Goal: Complete application form: Complete application form

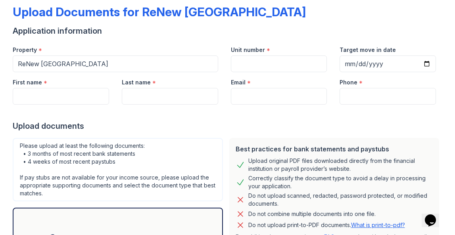
scroll to position [40, 0]
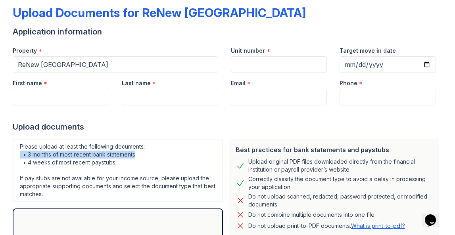
drag, startPoint x: 132, startPoint y: 155, endPoint x: 20, endPoint y: 152, distance: 111.8
click at [20, 152] on div "Please upload at least the following documents: • 3 months of most recent bank …" at bounding box center [118, 170] width 210 height 63
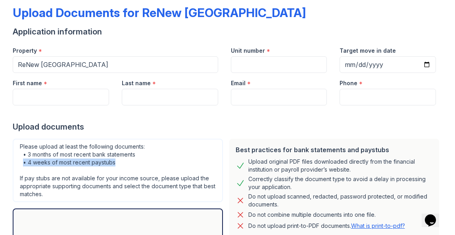
drag, startPoint x: 131, startPoint y: 163, endPoint x: 24, endPoint y: 160, distance: 106.7
click at [24, 160] on div "Please upload at least the following documents: • 3 months of most recent bank …" at bounding box center [118, 170] width 210 height 63
click at [141, 163] on div "Please upload at least the following documents: • 3 months of most recent bank …" at bounding box center [118, 170] width 210 height 63
drag, startPoint x: 118, startPoint y: 162, endPoint x: 22, endPoint y: 165, distance: 96.0
click at [22, 164] on div "Please upload at least the following documents: • 3 months of most recent bank …" at bounding box center [118, 170] width 210 height 63
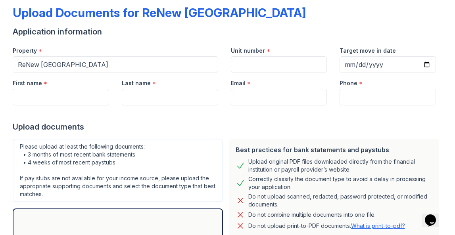
click at [160, 166] on div "Please upload at least the following documents: • 3 months of most recent bank …" at bounding box center [118, 170] width 210 height 63
drag, startPoint x: 125, startPoint y: 160, endPoint x: 20, endPoint y: 164, distance: 105.1
click at [20, 164] on div "Please upload at least the following documents: • 3 months of most recent bank …" at bounding box center [118, 170] width 210 height 63
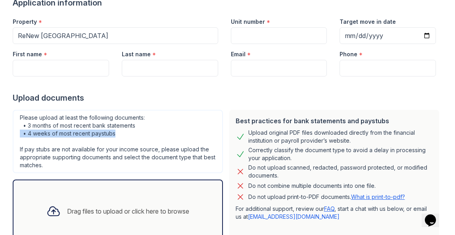
scroll to position [72, 0]
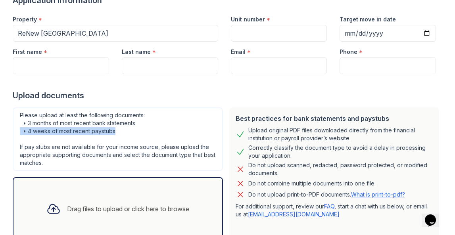
click at [105, 124] on div "Please upload at least the following documents: • 3 months of most recent bank …" at bounding box center [118, 138] width 210 height 63
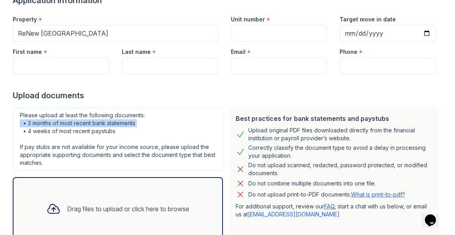
click at [105, 124] on div "Please upload at least the following documents: • 3 months of most recent bank …" at bounding box center [118, 138] width 210 height 63
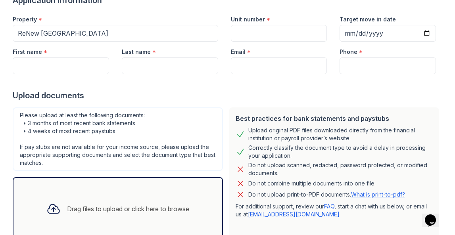
click at [163, 134] on div "Please upload at least the following documents: • 3 months of most recent bank …" at bounding box center [118, 138] width 210 height 63
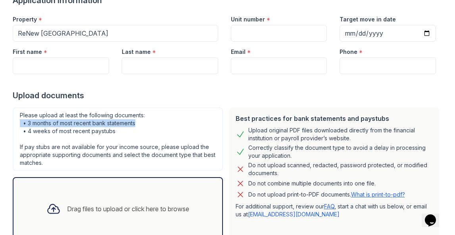
drag, startPoint x: 136, startPoint y: 122, endPoint x: 20, endPoint y: 120, distance: 116.2
click at [20, 120] on div "Please upload at least the following documents: • 3 months of most recent bank …" at bounding box center [118, 138] width 210 height 63
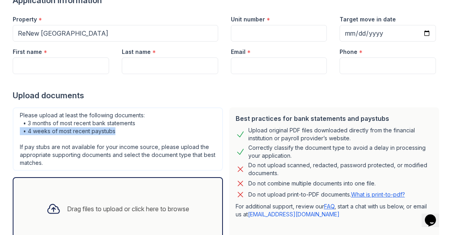
drag, startPoint x: 136, startPoint y: 133, endPoint x: 2, endPoint y: 132, distance: 133.2
click at [4, 132] on div "Upload Documents for ReNew [GEOGRAPHIC_DATA] Application information Property *…" at bounding box center [227, 45] width 455 height 235
click at [145, 136] on div "Please upload at least the following documents: • 3 months of most recent bank …" at bounding box center [118, 138] width 210 height 63
drag, startPoint x: 119, startPoint y: 131, endPoint x: 18, endPoint y: 134, distance: 100.7
click at [18, 134] on div "Please upload at least the following documents: • 3 months of most recent bank …" at bounding box center [118, 138] width 210 height 63
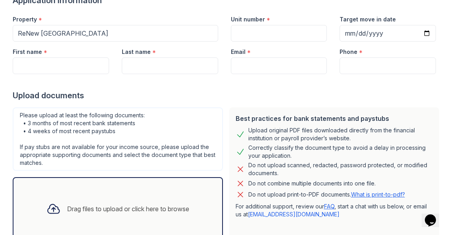
click at [157, 133] on div "Please upload at least the following documents: • 3 months of most recent bank …" at bounding box center [118, 138] width 210 height 63
drag, startPoint x: 144, startPoint y: 134, endPoint x: 7, endPoint y: 136, distance: 137.2
click at [7, 136] on div "Upload Documents for ReNew [GEOGRAPHIC_DATA] Application information Property *…" at bounding box center [227, 45] width 455 height 235
drag, startPoint x: 113, startPoint y: 132, endPoint x: 21, endPoint y: 134, distance: 92.0
click at [19, 134] on div "Please upload at least the following documents: • 3 months of most recent bank …" at bounding box center [118, 138] width 210 height 63
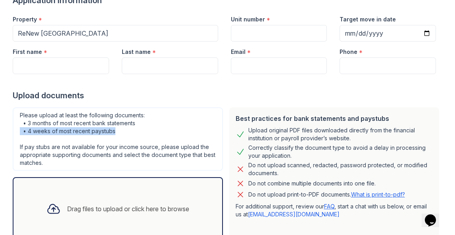
click at [163, 111] on div "Please upload at least the following documents: • 3 months of most recent bank …" at bounding box center [118, 138] width 210 height 63
drag, startPoint x: 118, startPoint y: 129, endPoint x: 13, endPoint y: 128, distance: 104.6
click at [13, 128] on div "Please upload at least the following documents: • 3 months of most recent bank …" at bounding box center [118, 138] width 210 height 63
click at [147, 134] on div "Please upload at least the following documents: • 3 months of most recent bank …" at bounding box center [118, 138] width 210 height 63
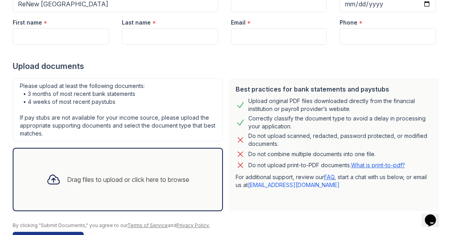
scroll to position [104, 0]
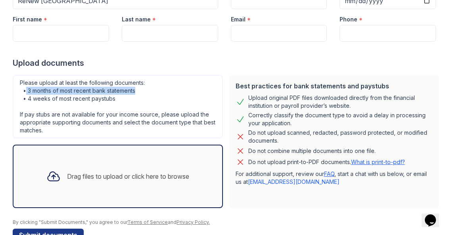
drag, startPoint x: 132, startPoint y: 91, endPoint x: 27, endPoint y: 87, distance: 105.9
click at [25, 88] on div "Please upload at least the following documents: • 3 months of most recent bank …" at bounding box center [118, 106] width 210 height 63
click at [151, 99] on div "Please upload at least the following documents: • 3 months of most recent bank …" at bounding box center [118, 106] width 210 height 63
drag, startPoint x: 135, startPoint y: 91, endPoint x: 17, endPoint y: 88, distance: 118.5
click at [17, 88] on div "Please upload at least the following documents: • 3 months of most recent bank …" at bounding box center [118, 106] width 210 height 63
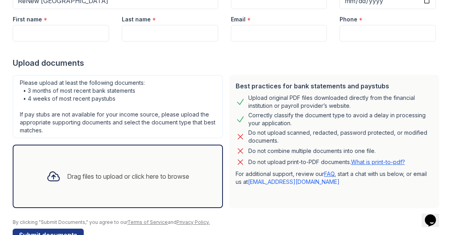
click at [195, 87] on div "Please upload at least the following documents: • 3 months of most recent bank …" at bounding box center [118, 106] width 210 height 63
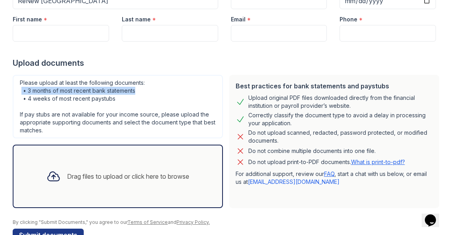
drag, startPoint x: 161, startPoint y: 86, endPoint x: 20, endPoint y: 90, distance: 140.8
click at [20, 90] on div "Please upload at least the following documents: • 3 months of most recent bank …" at bounding box center [118, 106] width 210 height 63
click at [176, 90] on div "Please upload at least the following documents: • 3 months of most recent bank …" at bounding box center [118, 106] width 210 height 63
drag, startPoint x: 148, startPoint y: 90, endPoint x: 13, endPoint y: 94, distance: 134.4
click at [13, 94] on div "Please upload at least the following documents: • 3 months of most recent bank …" at bounding box center [118, 106] width 210 height 63
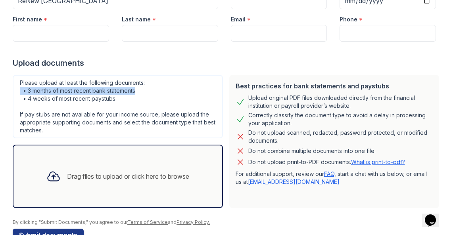
click at [157, 92] on div "Please upload at least the following documents: • 3 months of most recent bank …" at bounding box center [118, 106] width 210 height 63
drag, startPoint x: 150, startPoint y: 91, endPoint x: 8, endPoint y: 93, distance: 142.3
click at [8, 93] on div "Upload Documents for ReNew [GEOGRAPHIC_DATA] Application information Property *…" at bounding box center [227, 13] width 455 height 235
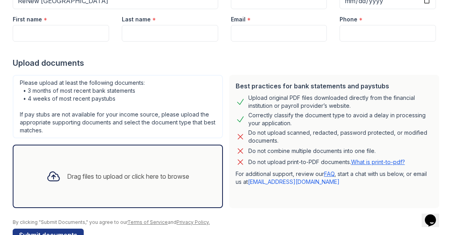
click at [157, 105] on div "Please upload at least the following documents: • 3 months of most recent bank …" at bounding box center [118, 106] width 210 height 63
drag, startPoint x: 146, startPoint y: 102, endPoint x: 17, endPoint y: 96, distance: 129.3
click at [17, 96] on div "Please upload at least the following documents: • 3 months of most recent bank …" at bounding box center [118, 106] width 210 height 63
click at [172, 109] on div "Please upload at least the following documents: • 3 months of most recent bank …" at bounding box center [118, 106] width 210 height 63
drag, startPoint x: 137, startPoint y: 98, endPoint x: 15, endPoint y: 98, distance: 121.3
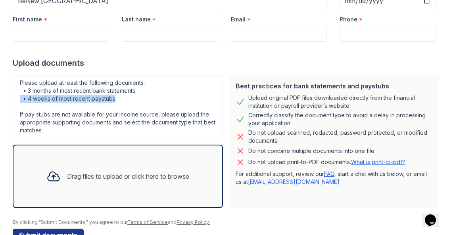
click at [15, 98] on div "Please upload at least the following documents: • 3 months of most recent bank …" at bounding box center [118, 106] width 210 height 63
click at [99, 111] on div "Please upload at least the following documents: • 3 months of most recent bank …" at bounding box center [118, 106] width 210 height 63
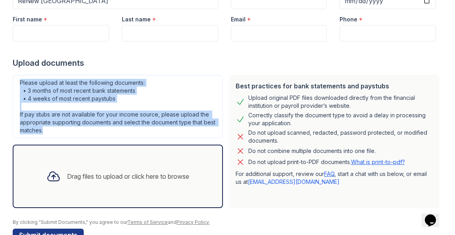
drag, startPoint x: 47, startPoint y: 132, endPoint x: 19, endPoint y: 85, distance: 55.3
click at [19, 85] on div "Please upload at least the following documents: • 3 months of most recent bank …" at bounding box center [118, 106] width 210 height 63
copy div "Please upload at least the following documents: • 3 months of most recent bank …"
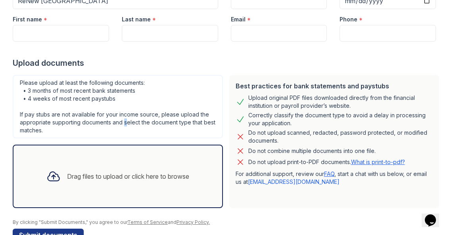
click at [119, 124] on div "Please upload at least the following documents: • 3 months of most recent bank …" at bounding box center [118, 106] width 210 height 63
click at [106, 119] on div "Please upload at least the following documents: • 3 months of most recent bank …" at bounding box center [118, 106] width 210 height 63
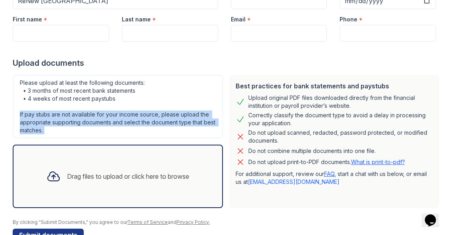
click at [79, 102] on div "Please upload at least the following documents: • 3 months of most recent bank …" at bounding box center [118, 106] width 210 height 63
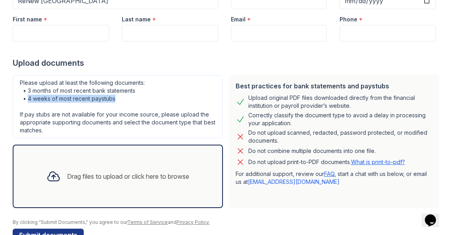
drag, startPoint x: 27, startPoint y: 98, endPoint x: 138, endPoint y: 102, distance: 110.7
click at [138, 102] on div "Please upload at least the following documents: • 3 months of most recent bank …" at bounding box center [118, 106] width 210 height 63
drag, startPoint x: 119, startPoint y: 100, endPoint x: 28, endPoint y: 97, distance: 90.4
click at [26, 97] on div "Please upload at least the following documents: • 3 months of most recent bank …" at bounding box center [118, 106] width 210 height 63
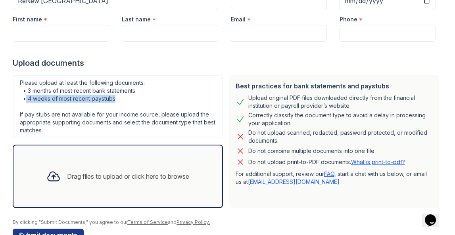
click at [69, 101] on div "Please upload at least the following documents: • 3 months of most recent bank …" at bounding box center [118, 106] width 210 height 63
drag, startPoint x: 118, startPoint y: 101, endPoint x: 11, endPoint y: 100, distance: 107.0
click at [9, 100] on div "Upload Documents for ReNew [GEOGRAPHIC_DATA] Application information Property *…" at bounding box center [227, 13] width 455 height 235
click at [161, 102] on div "Please upload at least the following documents: • 3 months of most recent bank …" at bounding box center [118, 106] width 210 height 63
drag, startPoint x: 138, startPoint y: 99, endPoint x: 13, endPoint y: 102, distance: 125.3
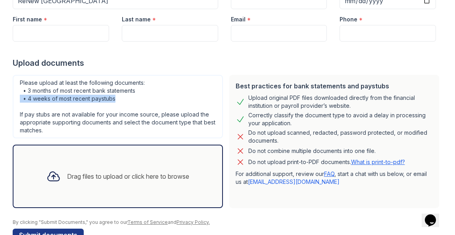
click at [13, 102] on div "Please upload at least the following documents: • 3 months of most recent bank …" at bounding box center [118, 106] width 210 height 63
drag, startPoint x: 120, startPoint y: 98, endPoint x: 25, endPoint y: 101, distance: 95.2
click at [25, 101] on div "Please upload at least the following documents: • 3 months of most recent bank …" at bounding box center [118, 106] width 210 height 63
click at [175, 103] on div "Please upload at least the following documents: • 3 months of most recent bank …" at bounding box center [118, 106] width 210 height 63
drag, startPoint x: 117, startPoint y: 98, endPoint x: 13, endPoint y: 97, distance: 103.9
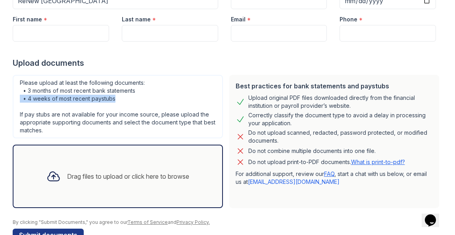
click at [13, 97] on div "Please upload at least the following documents: • 3 months of most recent bank …" at bounding box center [118, 106] width 210 height 63
click at [184, 112] on div "Please upload at least the following documents: • 3 months of most recent bank …" at bounding box center [118, 106] width 210 height 63
drag, startPoint x: 136, startPoint y: 101, endPoint x: 22, endPoint y: 101, distance: 114.1
click at [22, 101] on div "Please upload at least the following documents: • 3 months of most recent bank …" at bounding box center [118, 106] width 210 height 63
click at [174, 115] on div "Please upload at least the following documents: • 3 months of most recent bank …" at bounding box center [118, 106] width 210 height 63
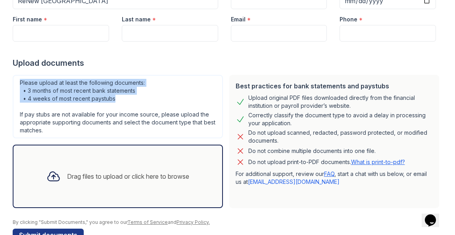
drag, startPoint x: 115, startPoint y: 99, endPoint x: 20, endPoint y: 86, distance: 96.5
click at [20, 85] on div "Please upload at least the following documents: • 3 months of most recent bank …" at bounding box center [118, 106] width 210 height 63
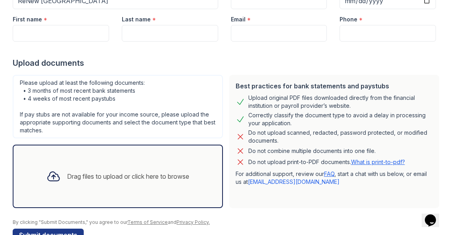
click at [134, 113] on div "Please upload at least the following documents: • 3 months of most recent bank …" at bounding box center [118, 106] width 210 height 63
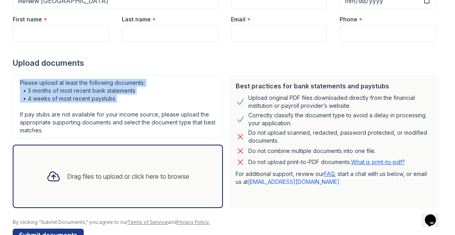
drag, startPoint x: 117, startPoint y: 102, endPoint x: 1, endPoint y: 85, distance: 117.4
click at [1, 85] on div "Upload Documents for ReNew [GEOGRAPHIC_DATA] Application information Property *…" at bounding box center [227, 13] width 455 height 235
click at [185, 98] on div "Please upload at least the following documents: • 3 months of most recent bank …" at bounding box center [118, 106] width 210 height 63
drag, startPoint x: 115, startPoint y: 97, endPoint x: 0, endPoint y: 78, distance: 116.8
click at [0, 78] on div "Upload Documents for ReNew [GEOGRAPHIC_DATA] Application information Property *…" at bounding box center [227, 13] width 455 height 235
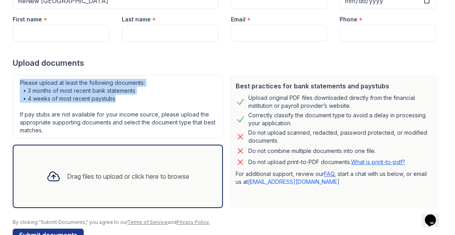
click at [187, 98] on div "Please upload at least the following documents: • 3 months of most recent bank …" at bounding box center [118, 106] width 210 height 63
drag, startPoint x: 113, startPoint y: 101, endPoint x: 2, endPoint y: 80, distance: 113.3
click at [2, 80] on div "Upload Documents for ReNew [GEOGRAPHIC_DATA] Application information Property *…" at bounding box center [227, 13] width 455 height 235
click at [193, 96] on div "Please upload at least the following documents: • 3 months of most recent bank …" at bounding box center [118, 106] width 210 height 63
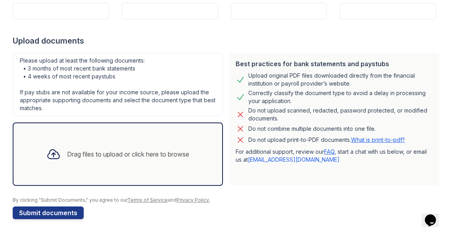
scroll to position [126, 0]
